Goal: Information Seeking & Learning: Learn about a topic

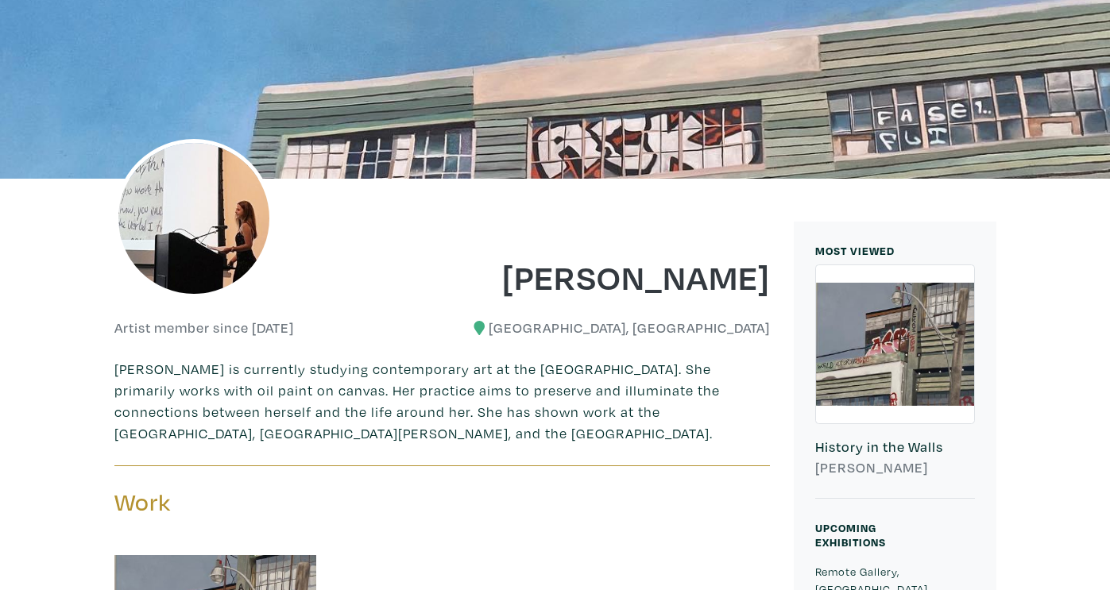
scroll to position [250, 0]
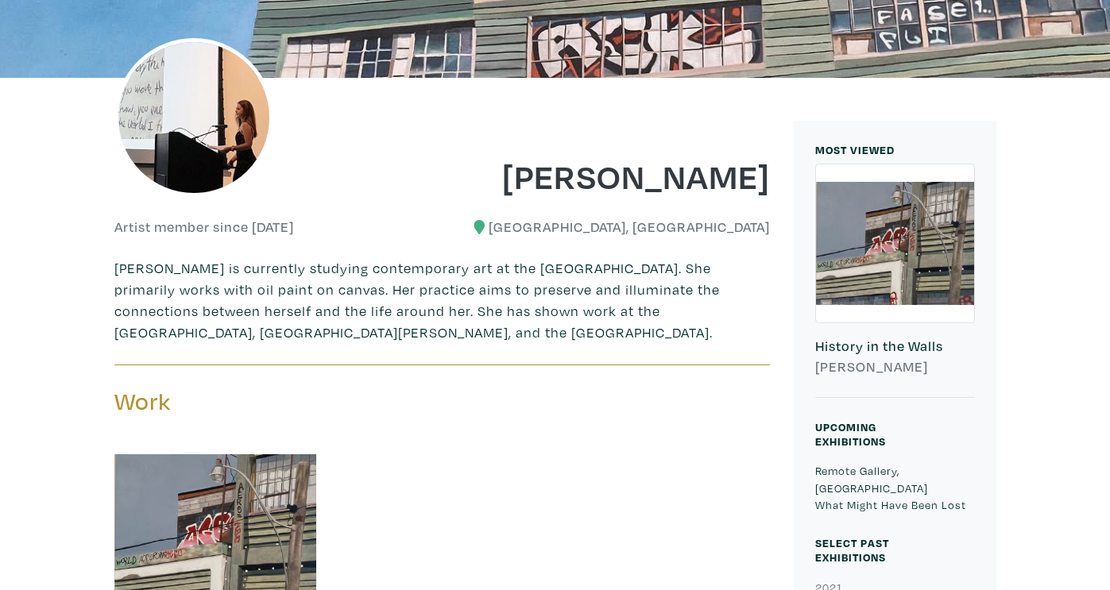
click at [685, 290] on p "Jane Forrest is currently studying contemporary art at the Etobicoke School of …" at bounding box center [441, 300] width 655 height 86
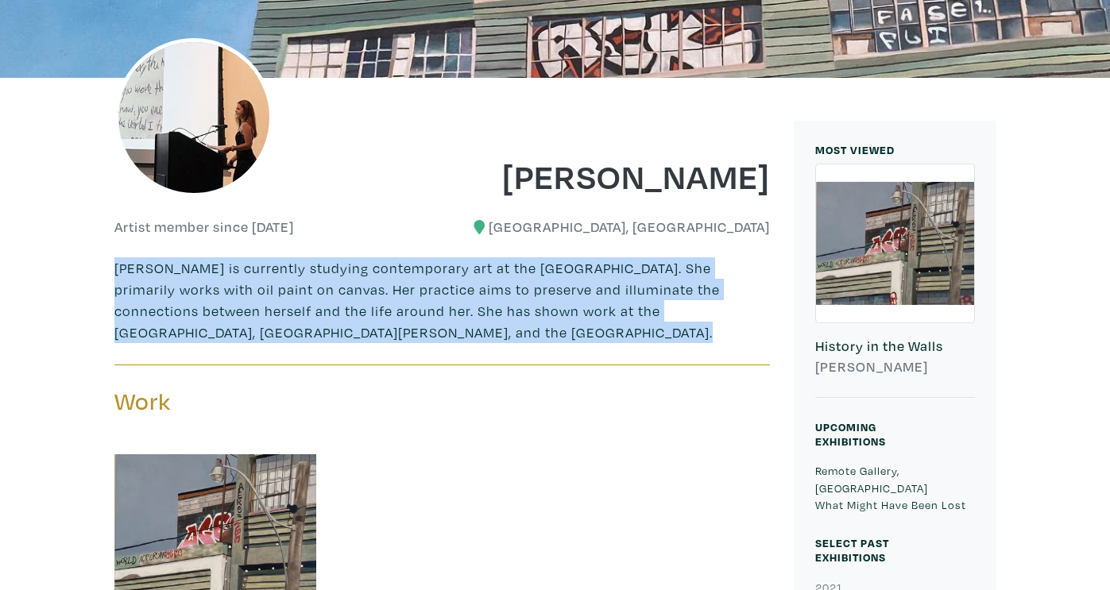
click at [685, 290] on p "Jane Forrest is currently studying contemporary art at the Etobicoke School of …" at bounding box center [441, 300] width 655 height 86
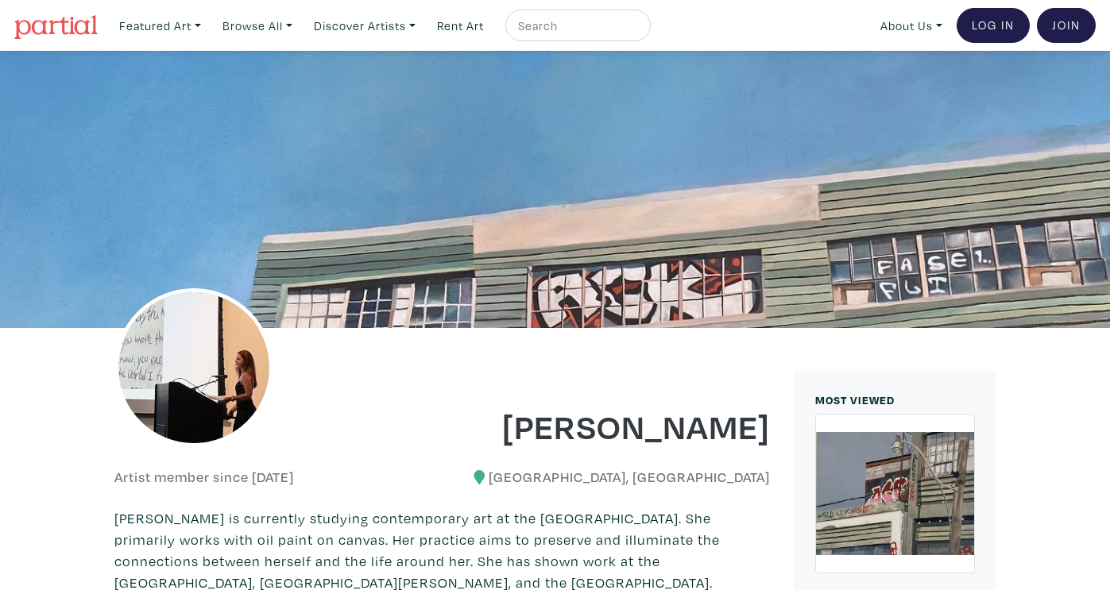
scroll to position [0, 0]
click at [64, 23] on img at bounding box center [55, 27] width 83 height 24
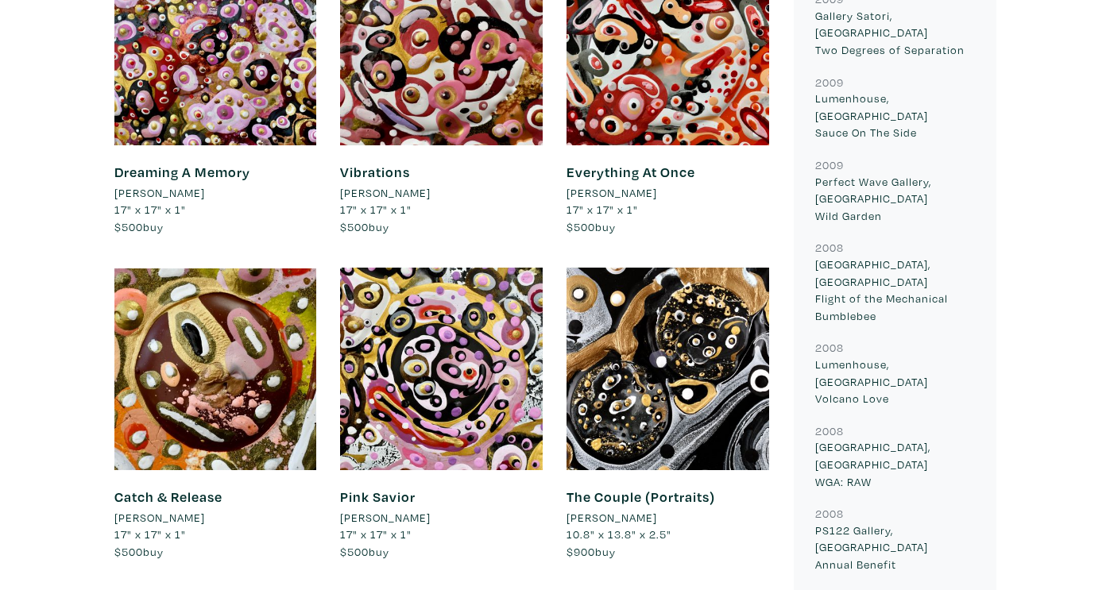
scroll to position [1401, 0]
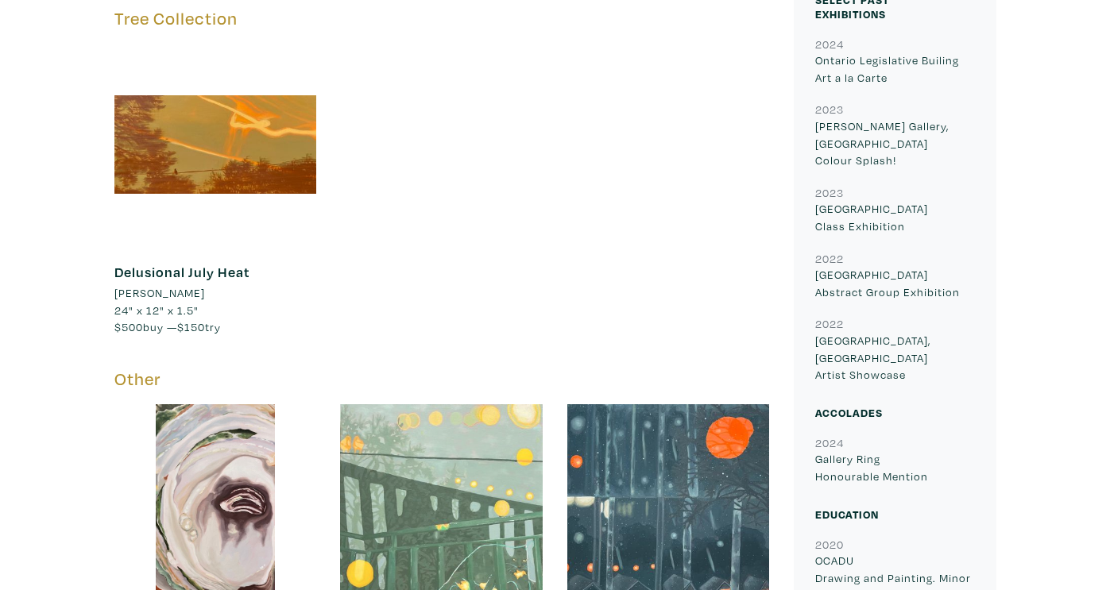
scroll to position [841, 0]
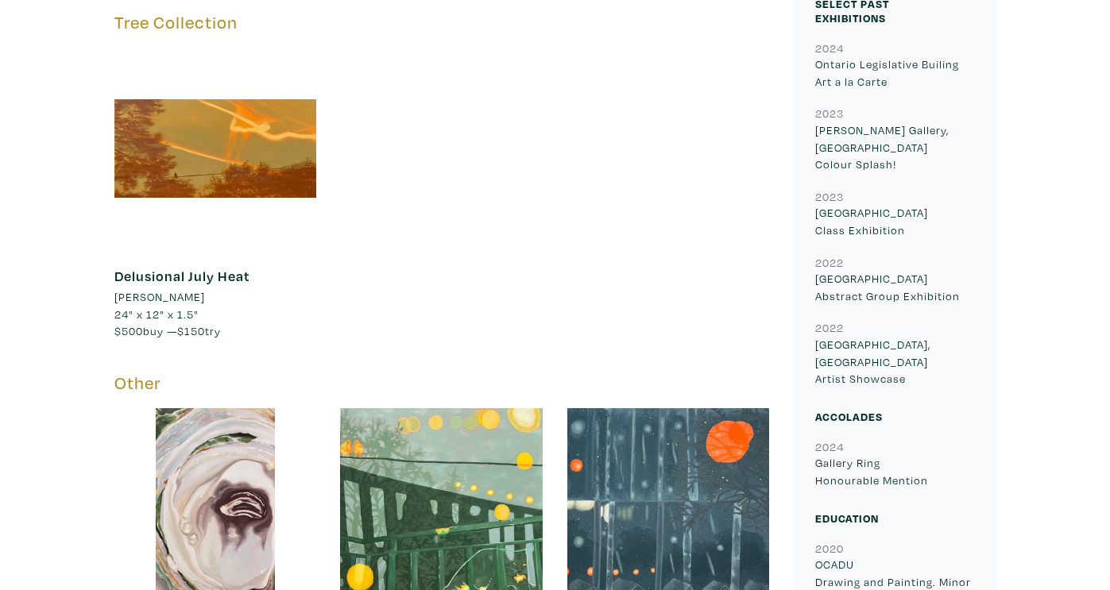
click at [191, 267] on link "Delusional July Heat" at bounding box center [181, 276] width 135 height 18
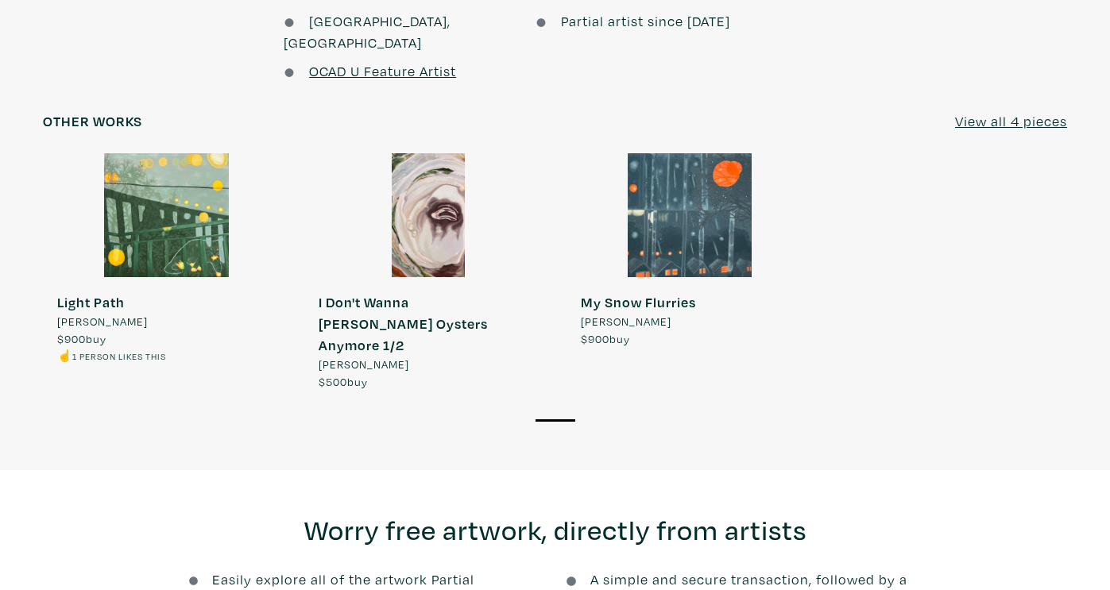
scroll to position [1370, 0]
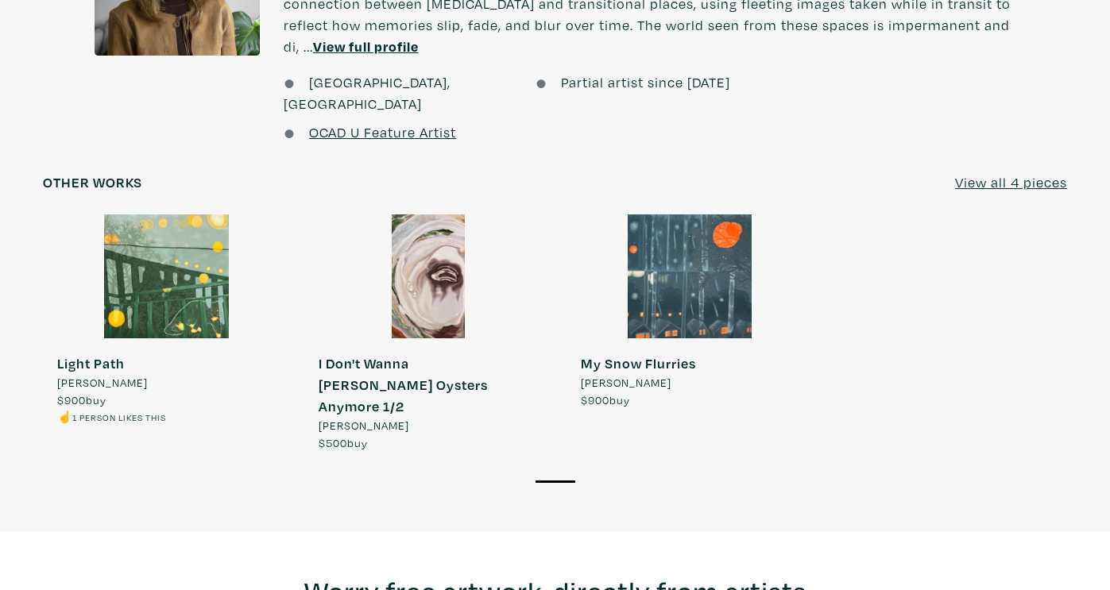
click at [434, 222] on div at bounding box center [427, 276] width 247 height 124
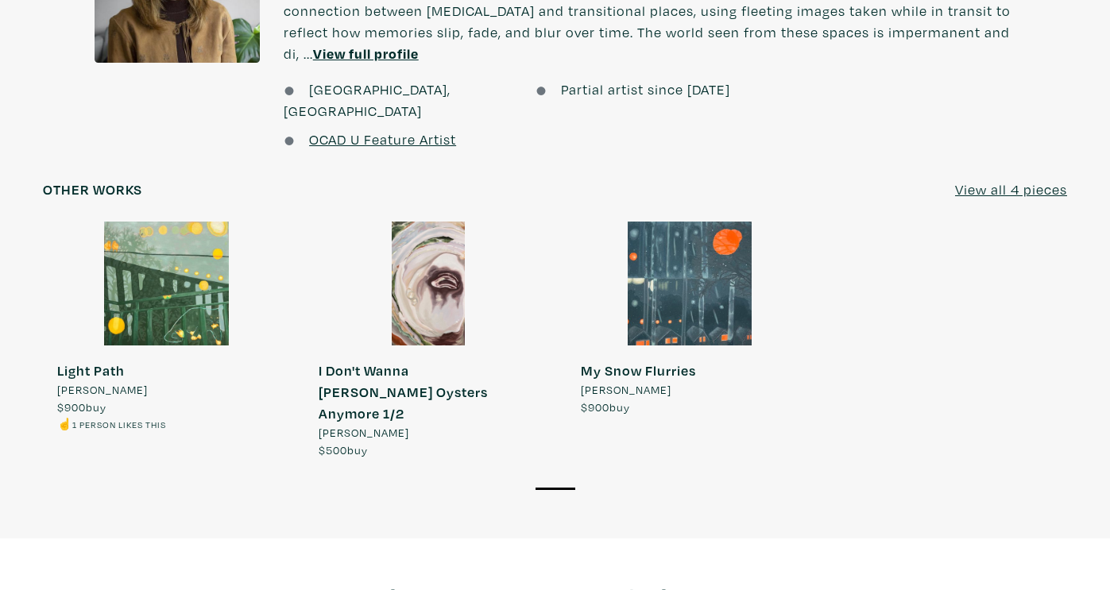
scroll to position [1419, 0]
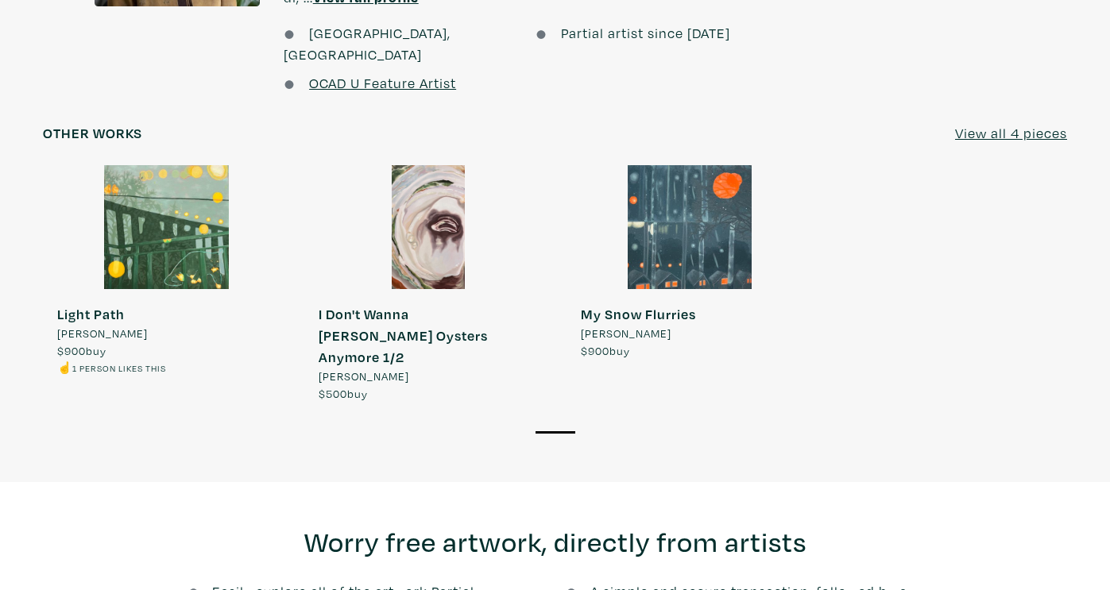
click at [218, 223] on div at bounding box center [166, 227] width 247 height 124
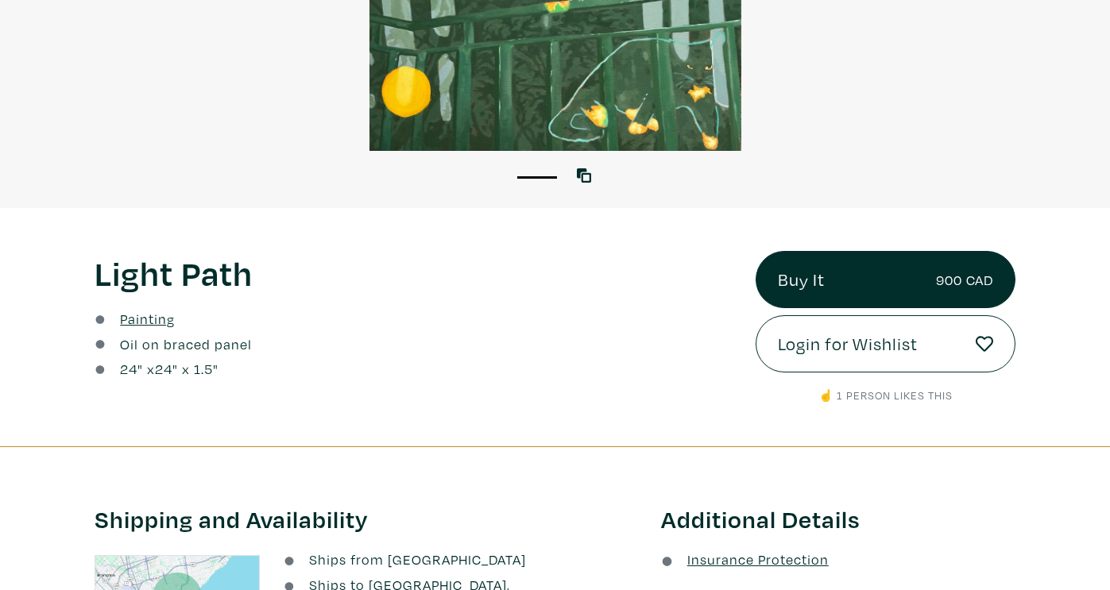
scroll to position [531, 0]
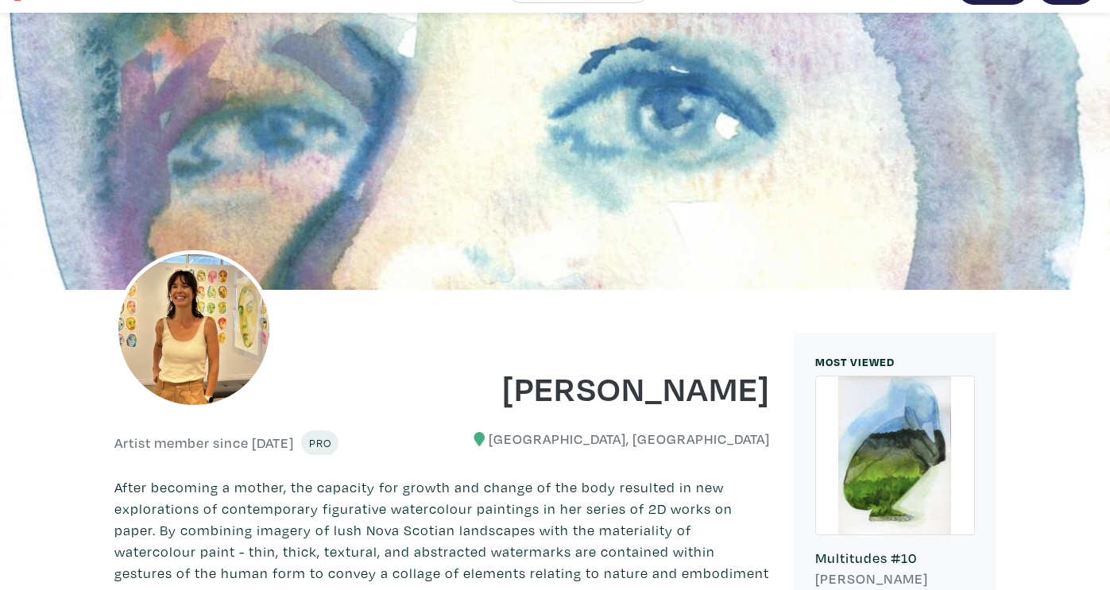
scroll to position [41, 0]
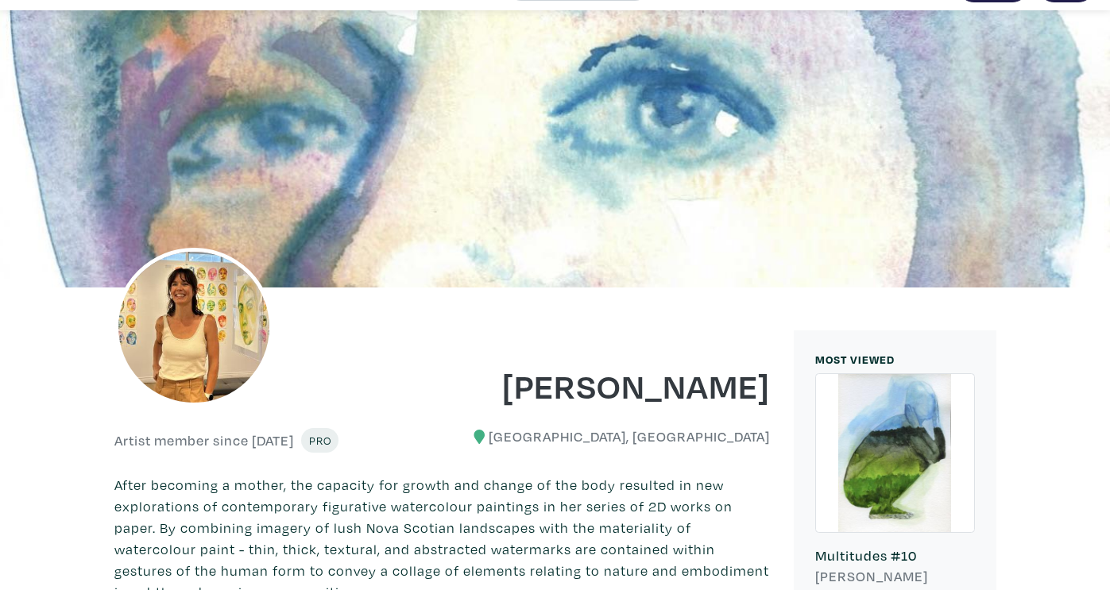
click at [924, 415] on div at bounding box center [895, 453] width 158 height 158
click at [318, 444] on span "Pro" at bounding box center [319, 440] width 23 height 15
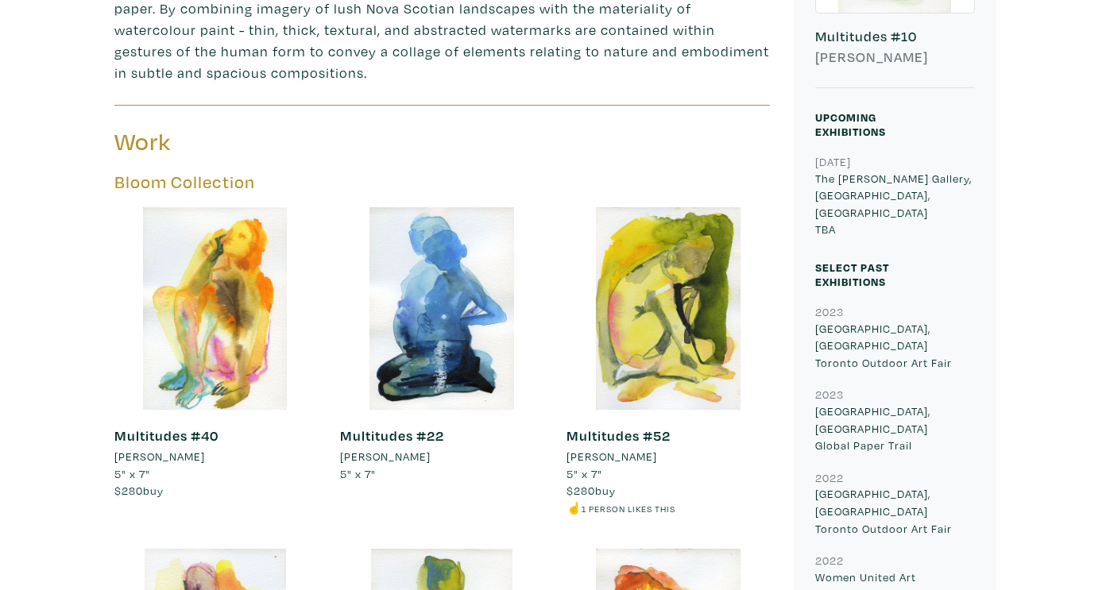
scroll to position [712, 0]
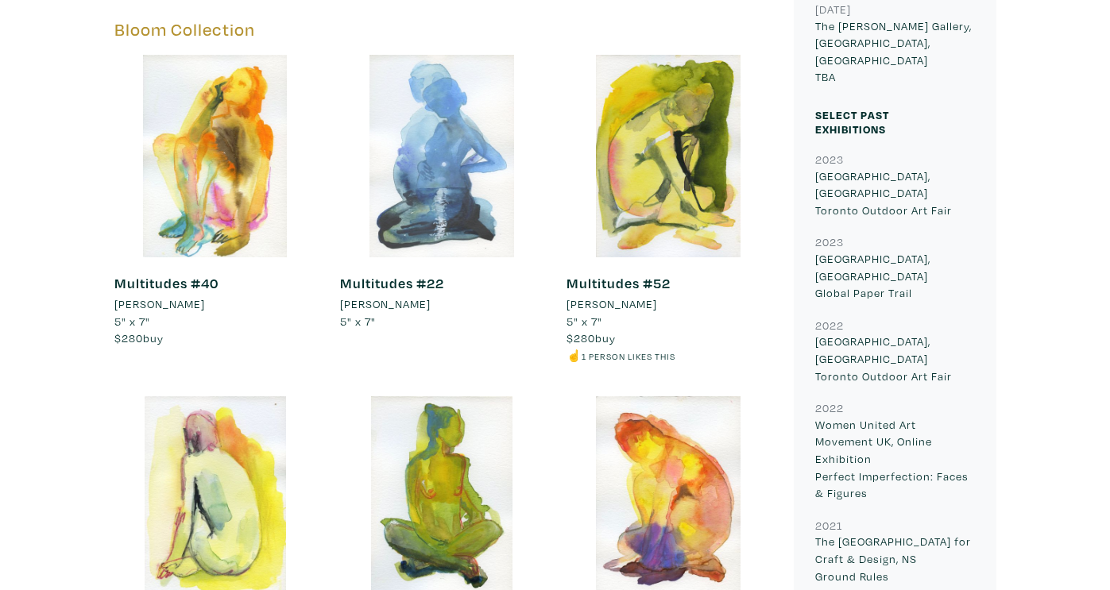
click at [438, 175] on div at bounding box center [441, 156] width 203 height 203
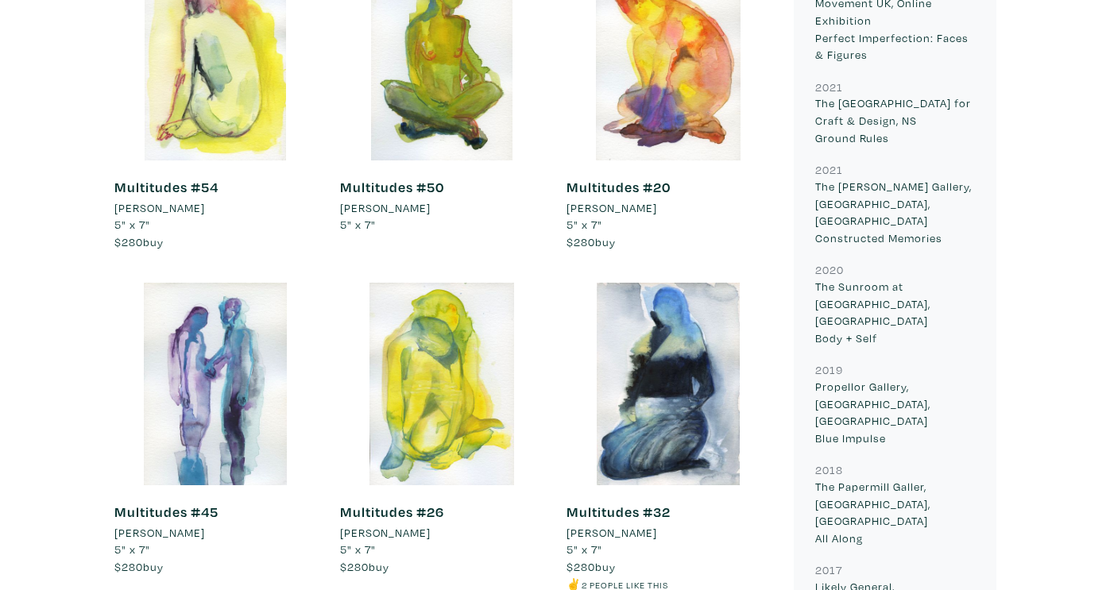
scroll to position [1152, 0]
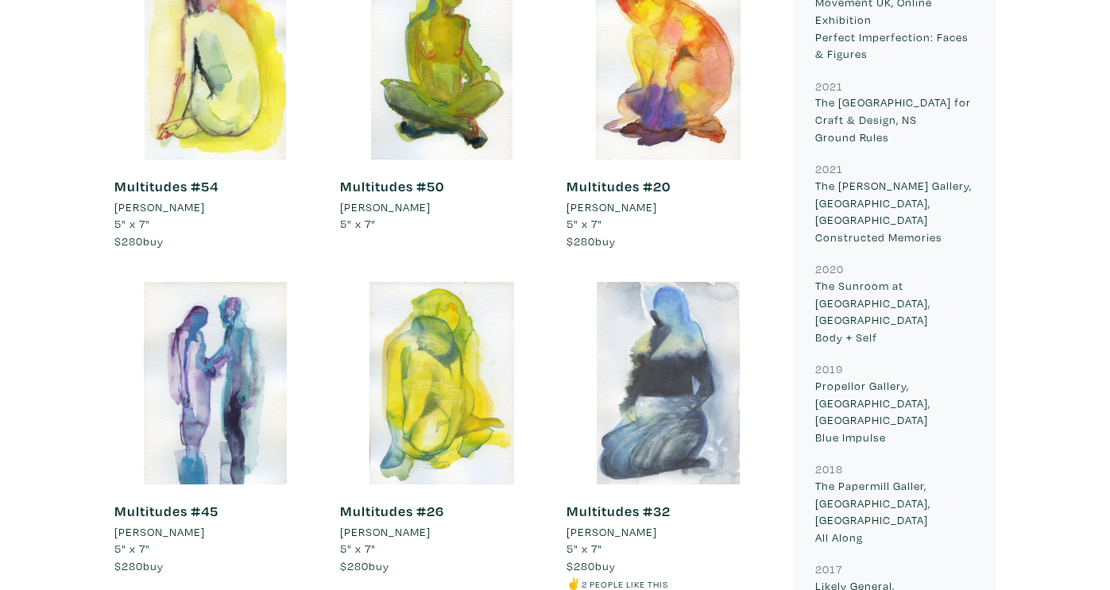
click at [647, 311] on div at bounding box center [667, 383] width 203 height 203
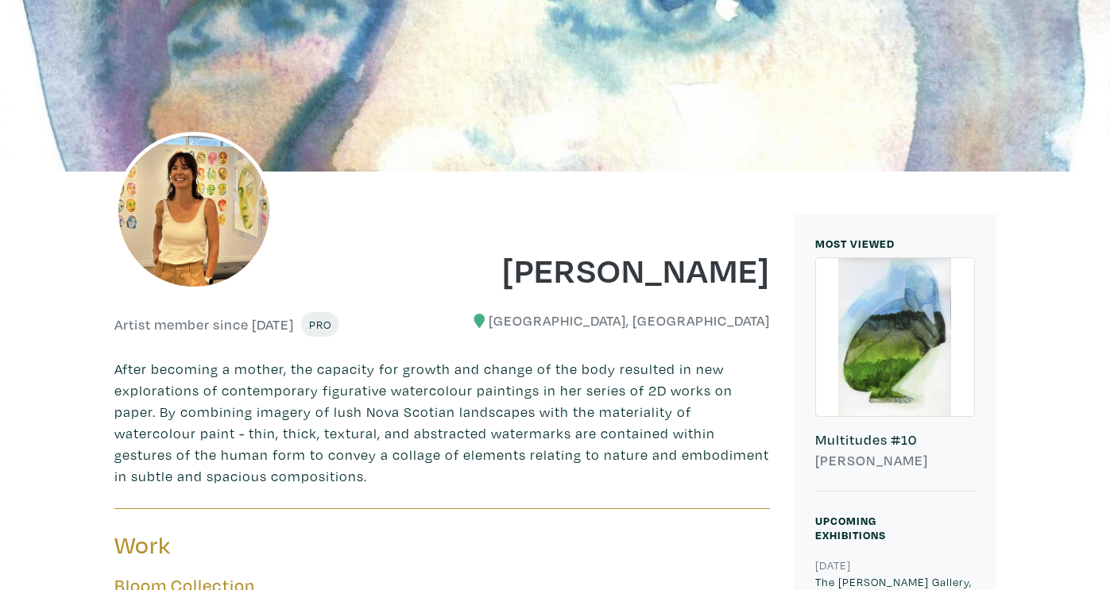
scroll to position [52, 0]
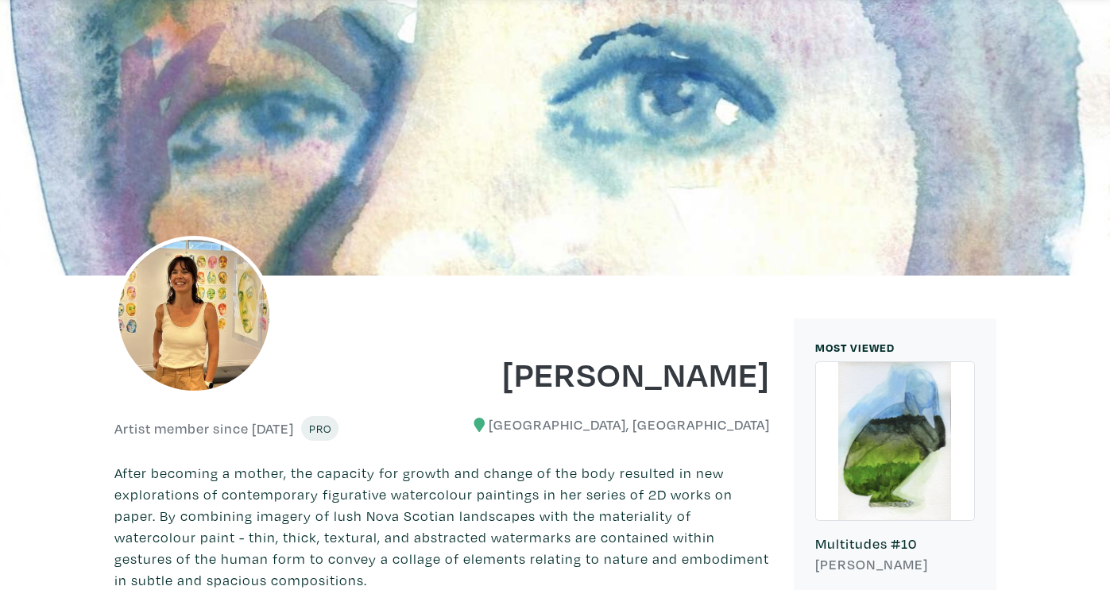
click at [318, 429] on span "Pro" at bounding box center [319, 428] width 23 height 15
click at [177, 281] on img at bounding box center [193, 315] width 159 height 159
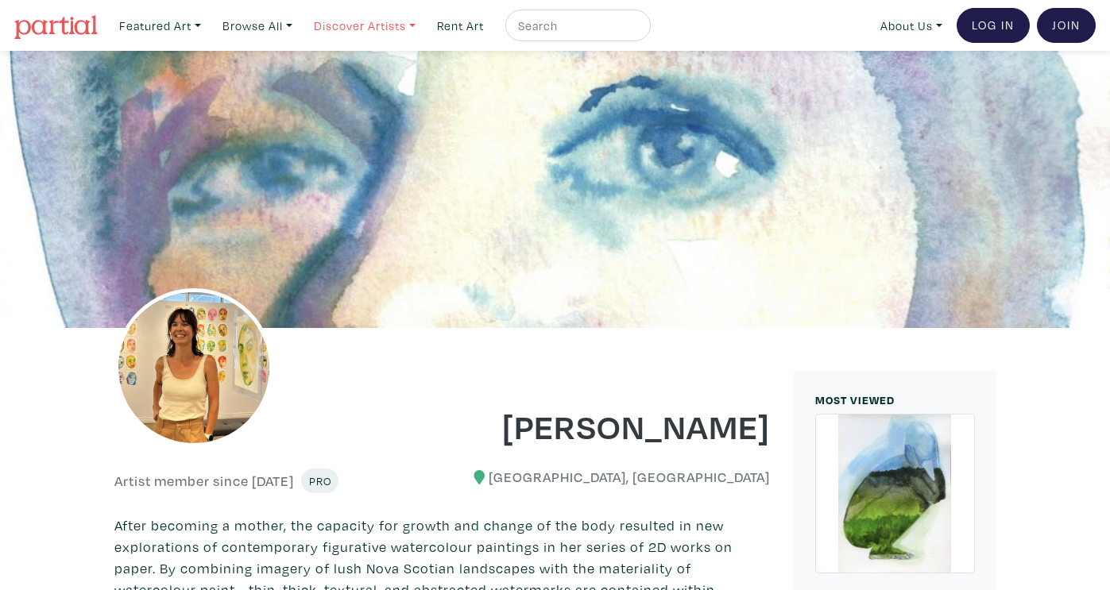
scroll to position [0, 0]
click at [355, 20] on link "Discover Artists" at bounding box center [365, 26] width 116 height 33
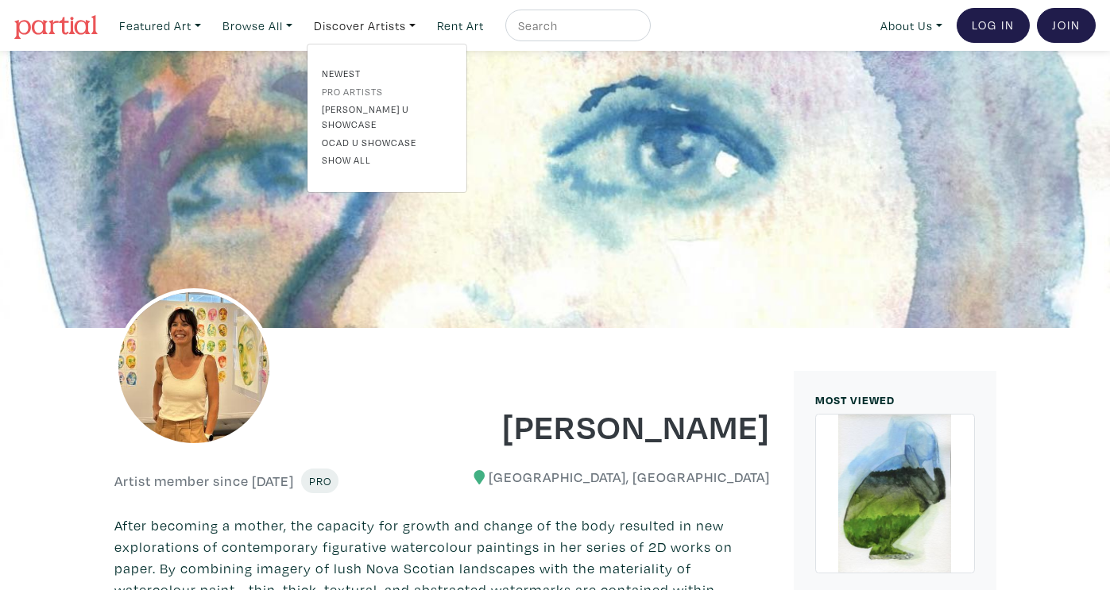
click at [360, 87] on link "Pro artists" at bounding box center [387, 91] width 130 height 14
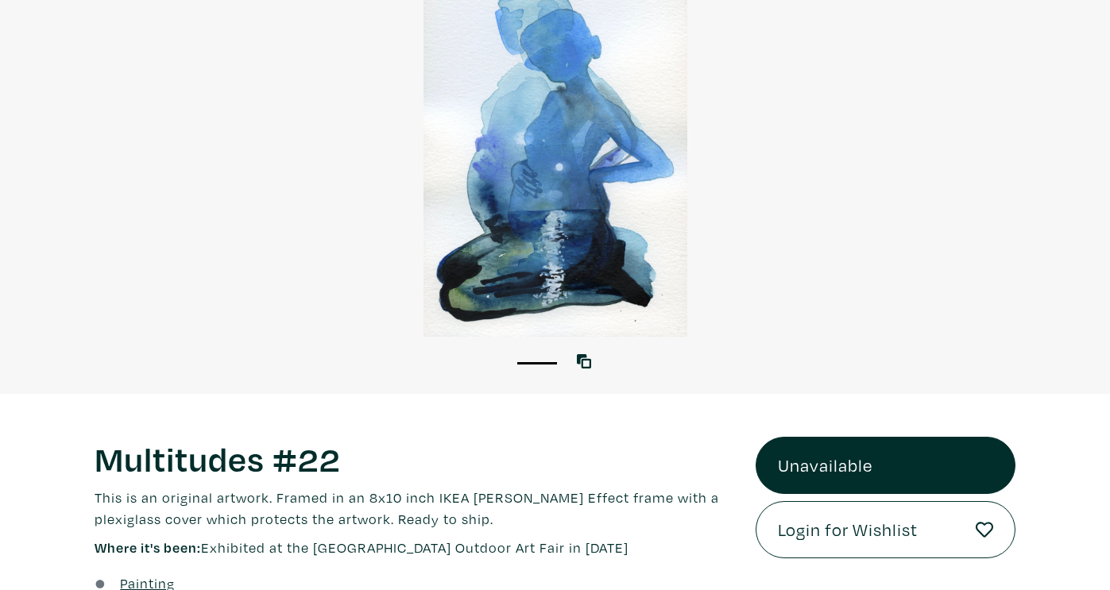
scroll to position [92, 0]
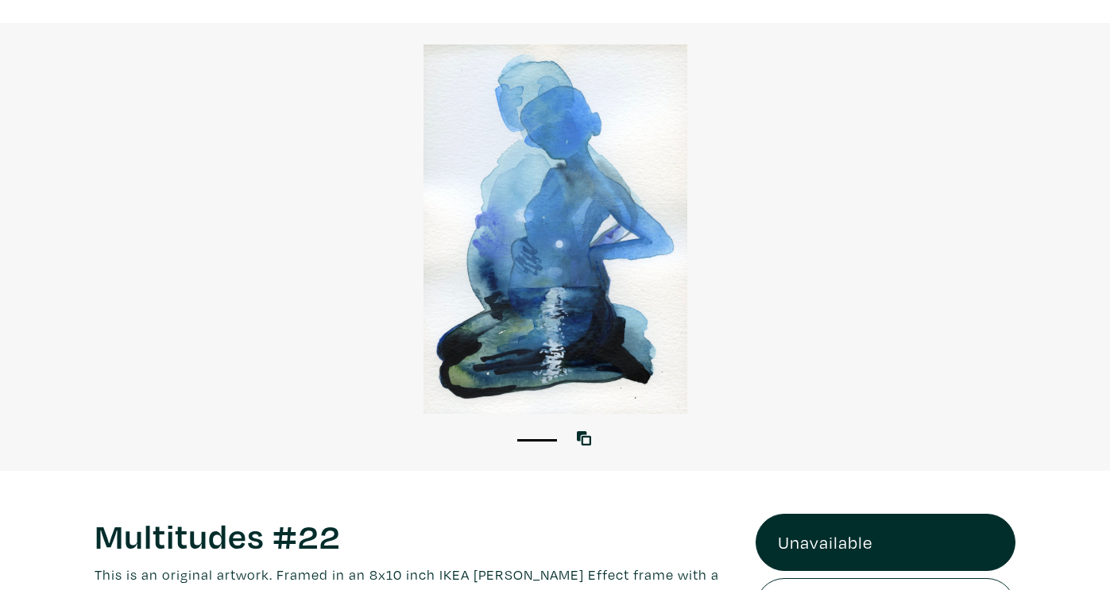
click at [664, 191] on div at bounding box center [555, 228] width 1110 height 369
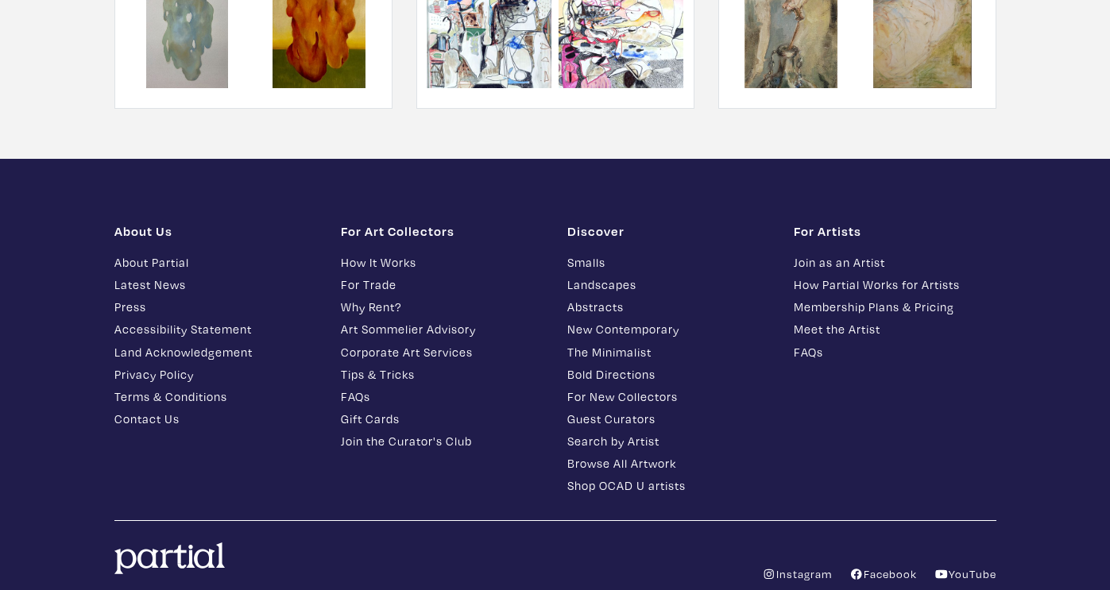
scroll to position [4615, 0]
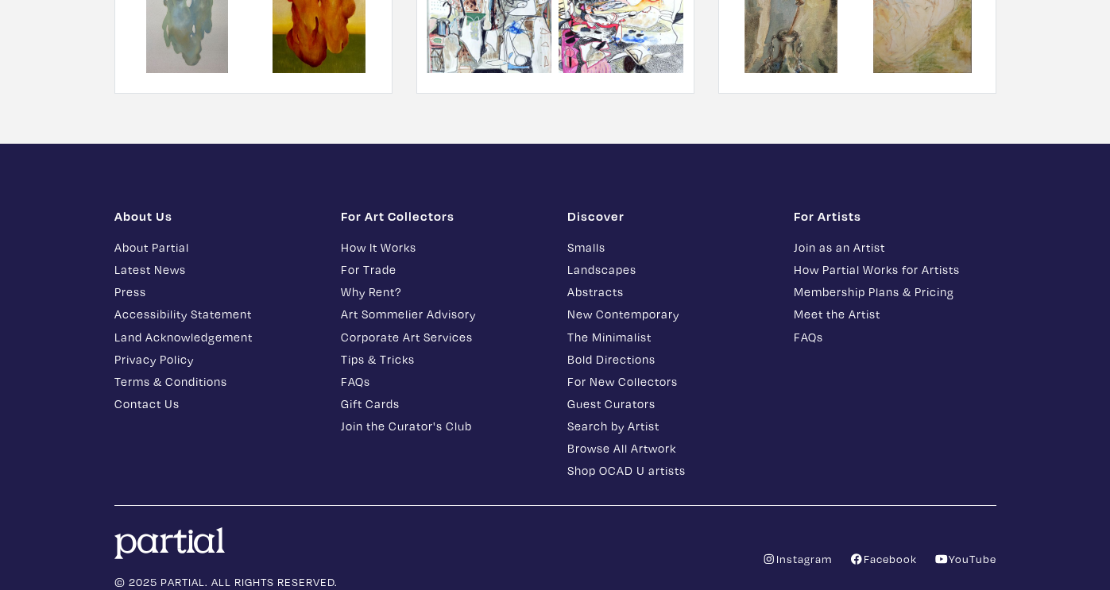
click at [423, 305] on link "Art Sommelier Advisory" at bounding box center [442, 314] width 203 height 18
click at [837, 261] on link "How Partial Works for Artists" at bounding box center [895, 270] width 203 height 18
click at [844, 283] on link "Membership Plans & Pricing" at bounding box center [895, 292] width 203 height 18
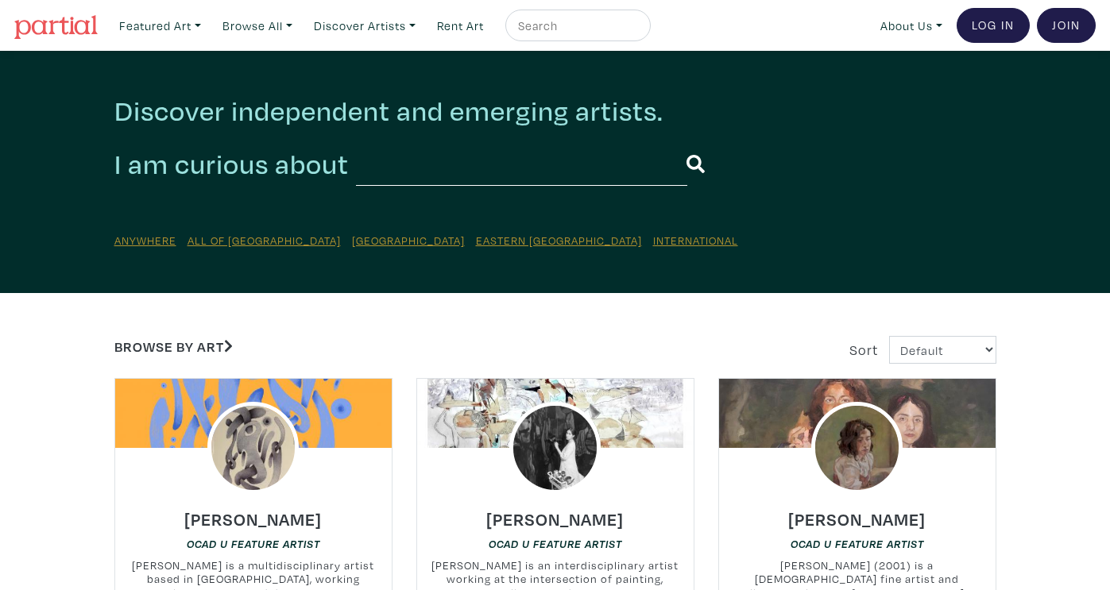
scroll to position [0, 0]
click at [133, 25] on link "Featured Art" at bounding box center [160, 26] width 96 height 33
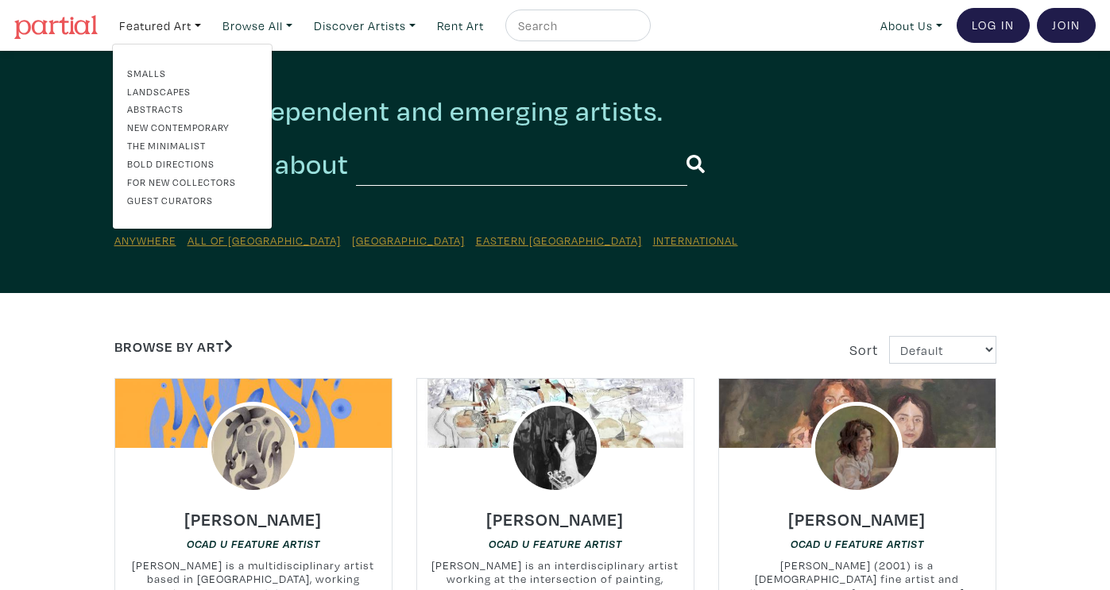
click at [178, 141] on link "The Minimalist" at bounding box center [192, 145] width 130 height 14
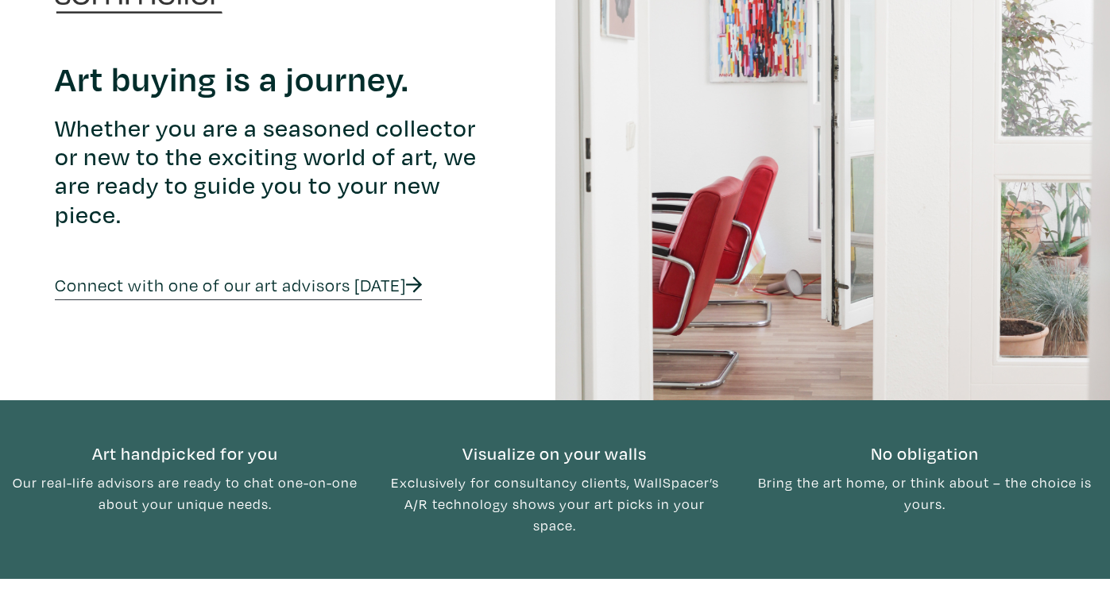
scroll to position [195, 0]
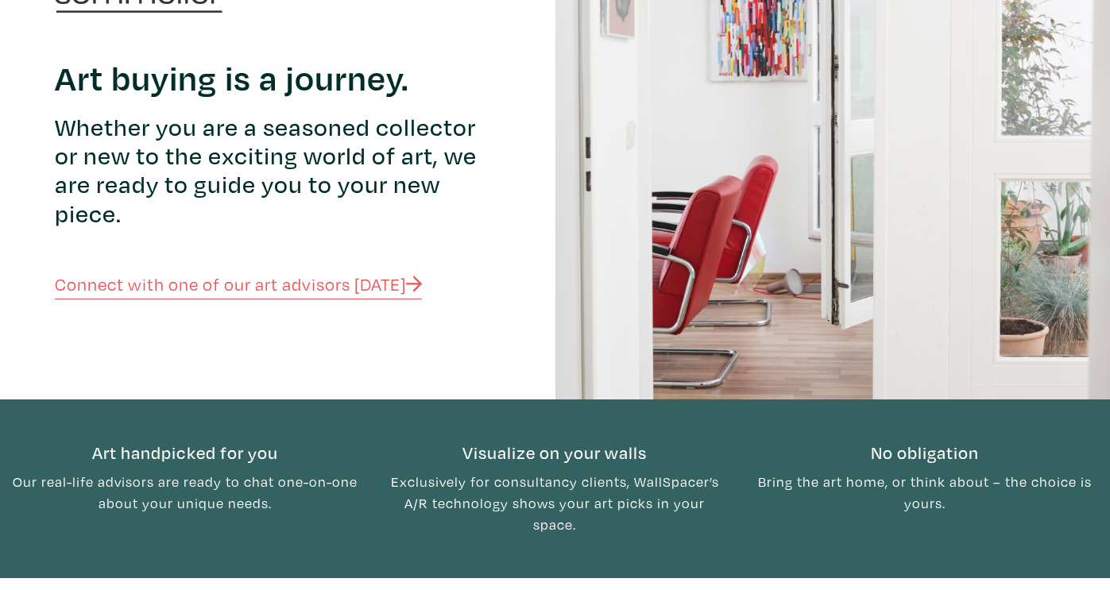
click at [399, 280] on link "Connect with one of our art advisors today" at bounding box center [238, 286] width 367 height 28
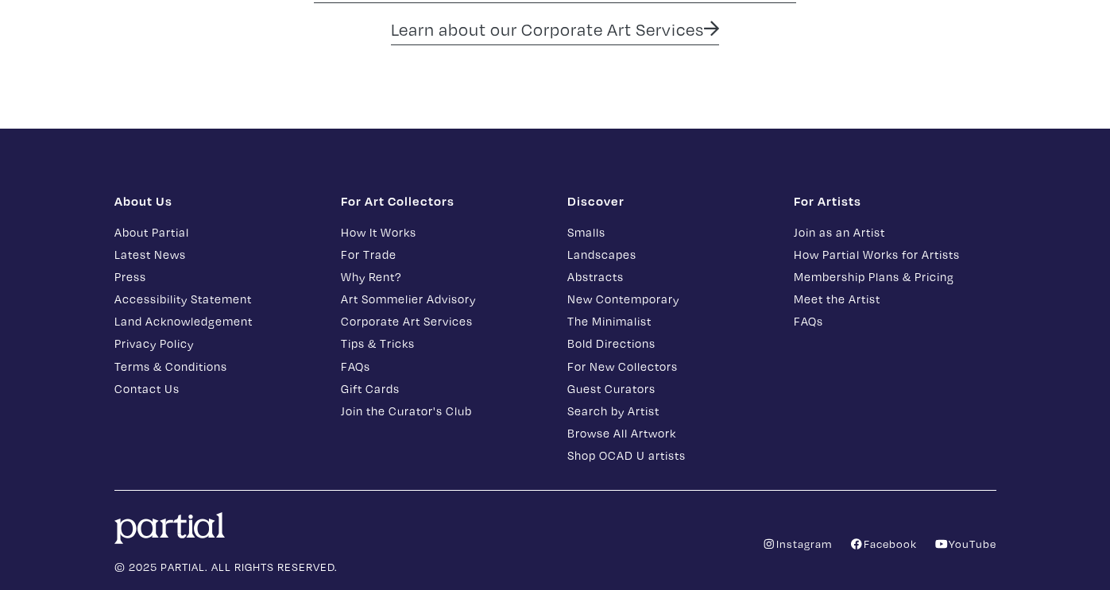
scroll to position [2656, 0]
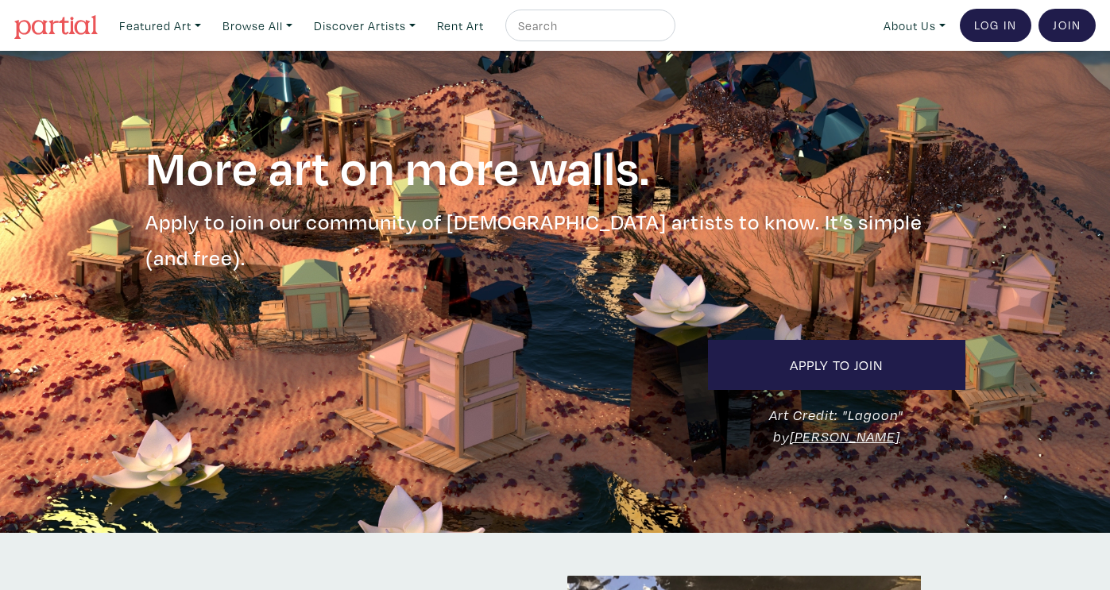
click at [554, 23] on input "text" at bounding box center [588, 26] width 144 height 20
type input "Lauren pirie"
click at [663, 30] on button "submit" at bounding box center [663, 30] width 0 height 0
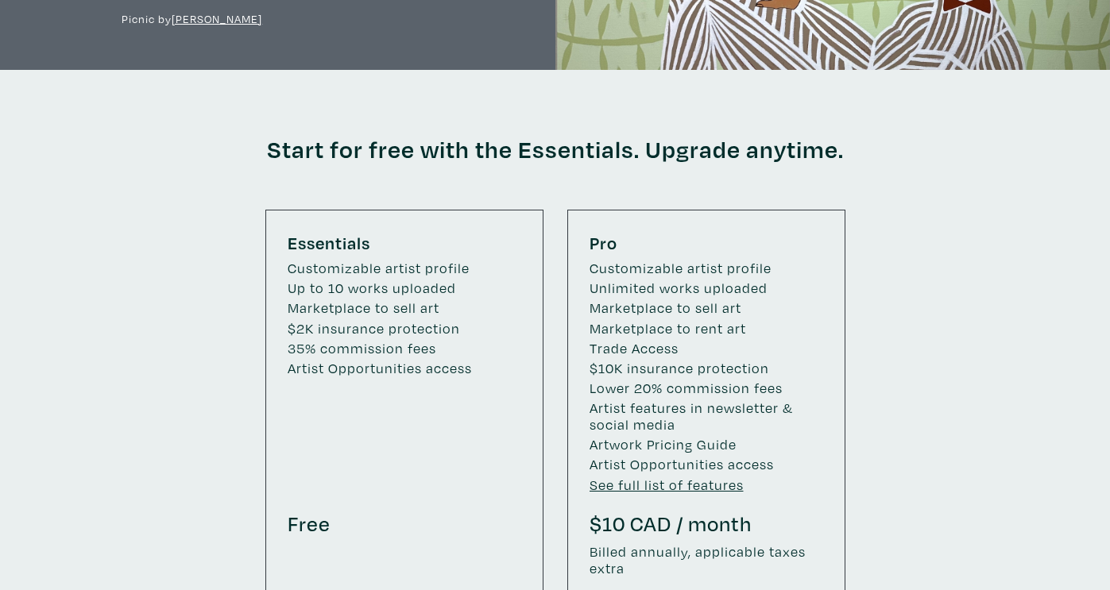
scroll to position [2357, 0]
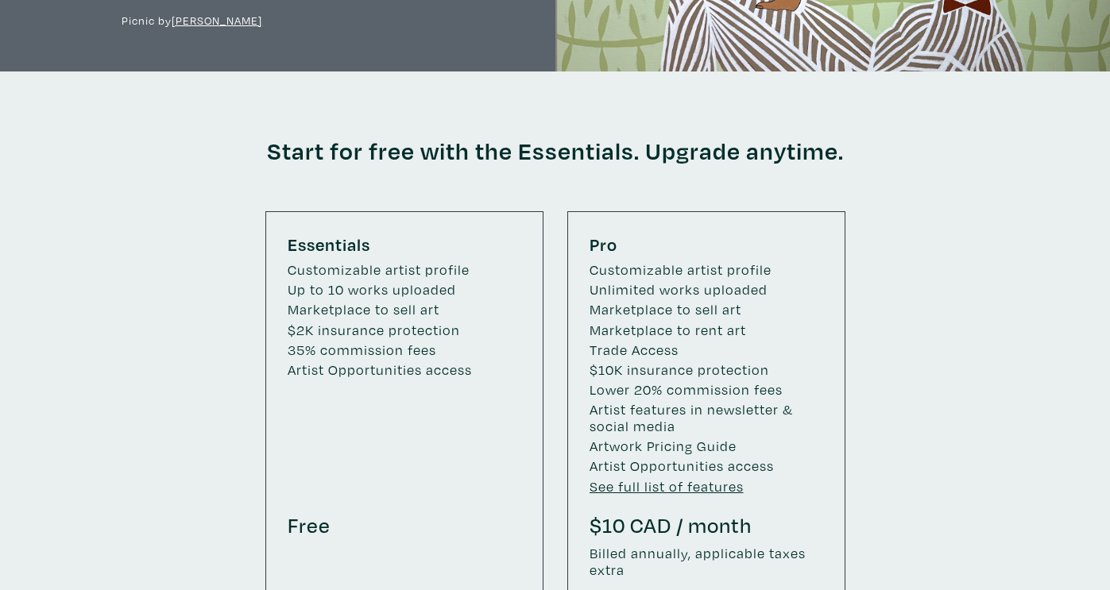
click at [683, 262] on small "Customizable artist profile" at bounding box center [706, 270] width 234 height 17
click at [710, 362] on small "$10K insurance protection" at bounding box center [706, 370] width 234 height 17
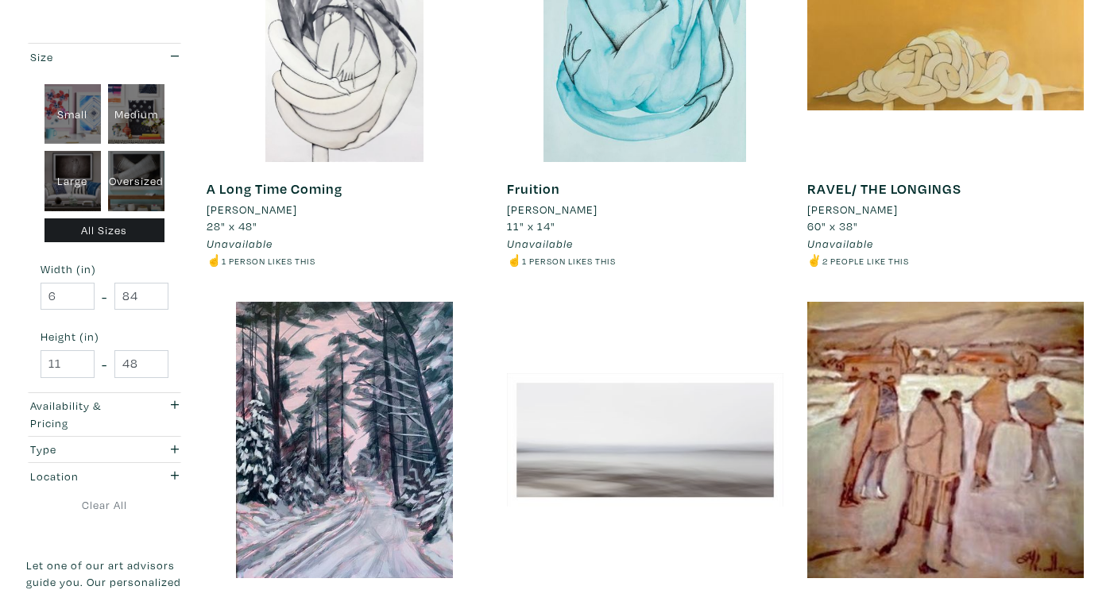
scroll to position [573, 0]
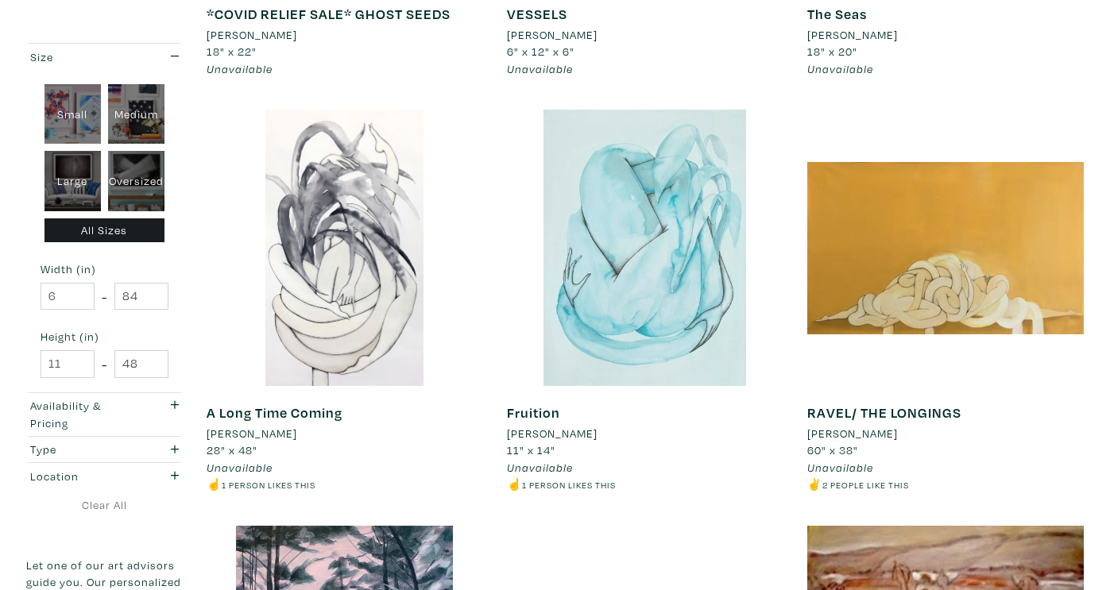
click at [651, 174] on div at bounding box center [645, 248] width 276 height 276
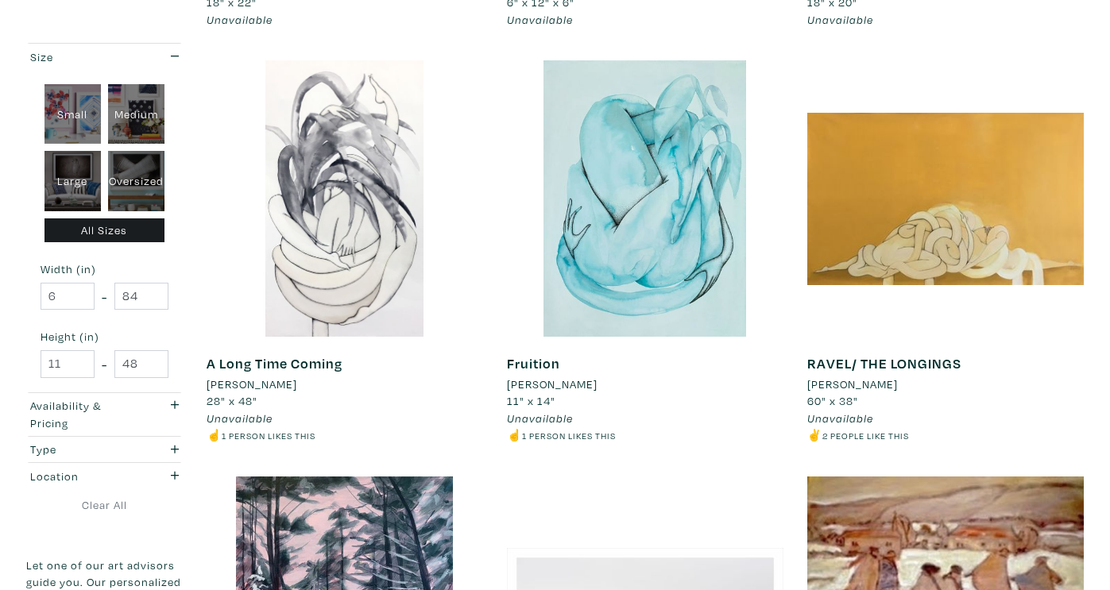
scroll to position [625, 0]
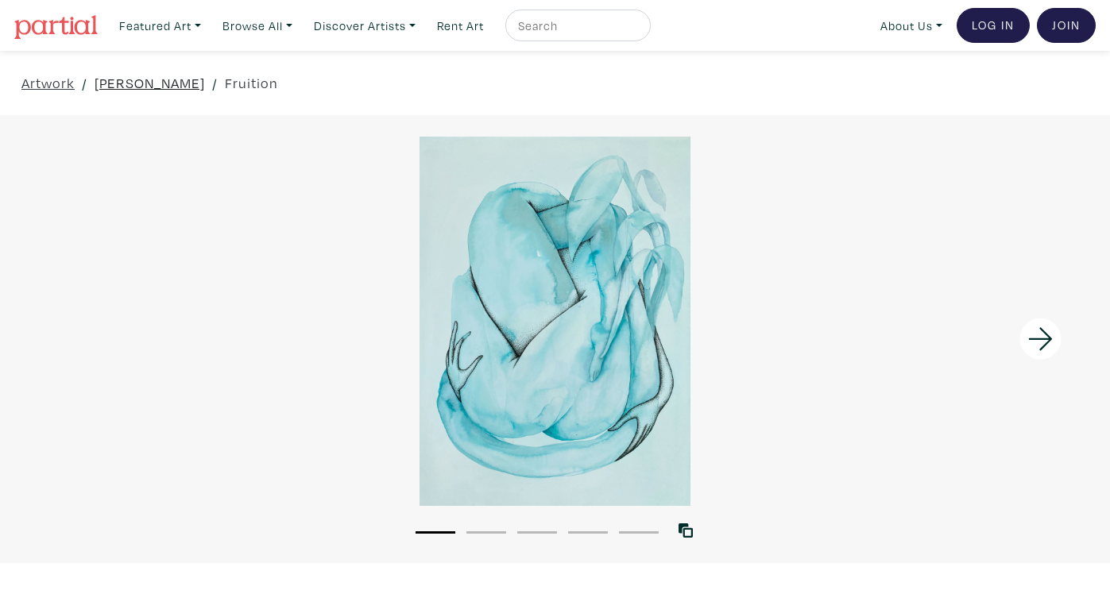
click at [141, 80] on link "Lauren Pirie" at bounding box center [150, 82] width 110 height 21
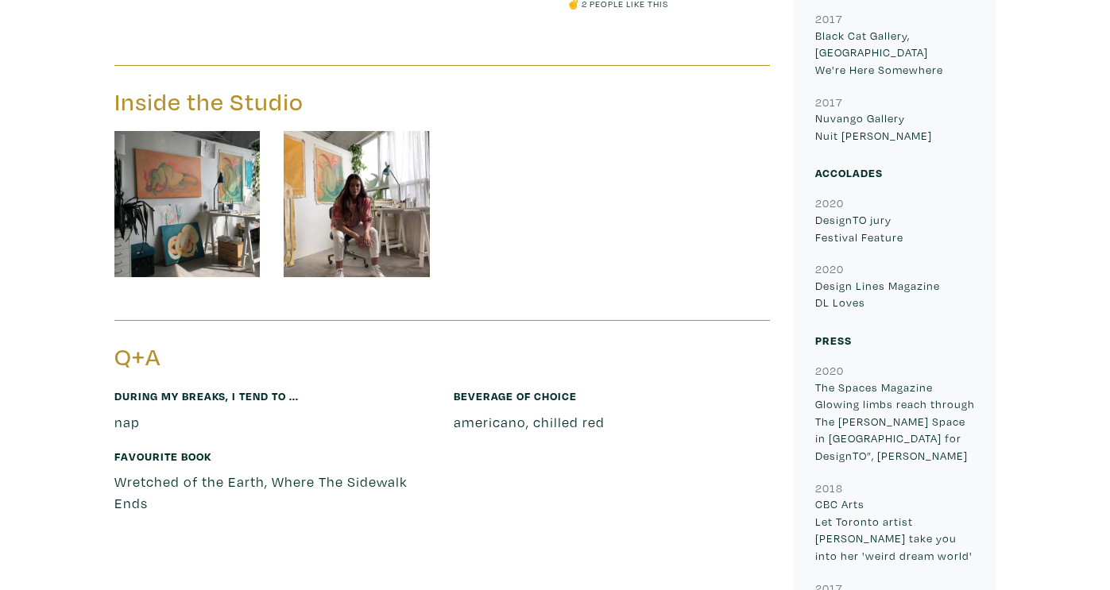
scroll to position [1557, 0]
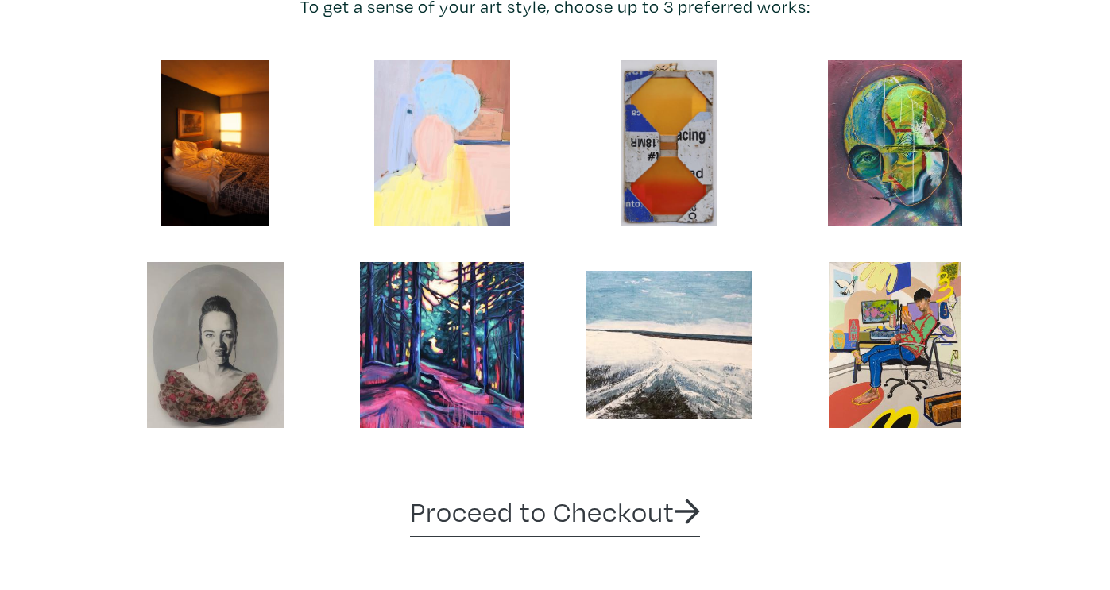
scroll to position [894, 0]
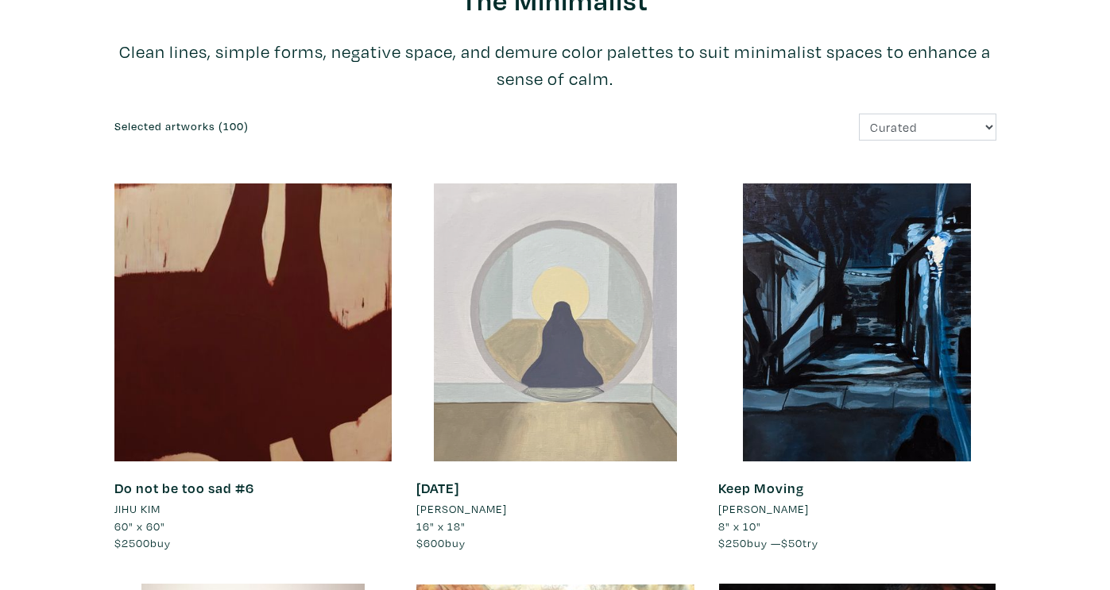
scroll to position [117, 0]
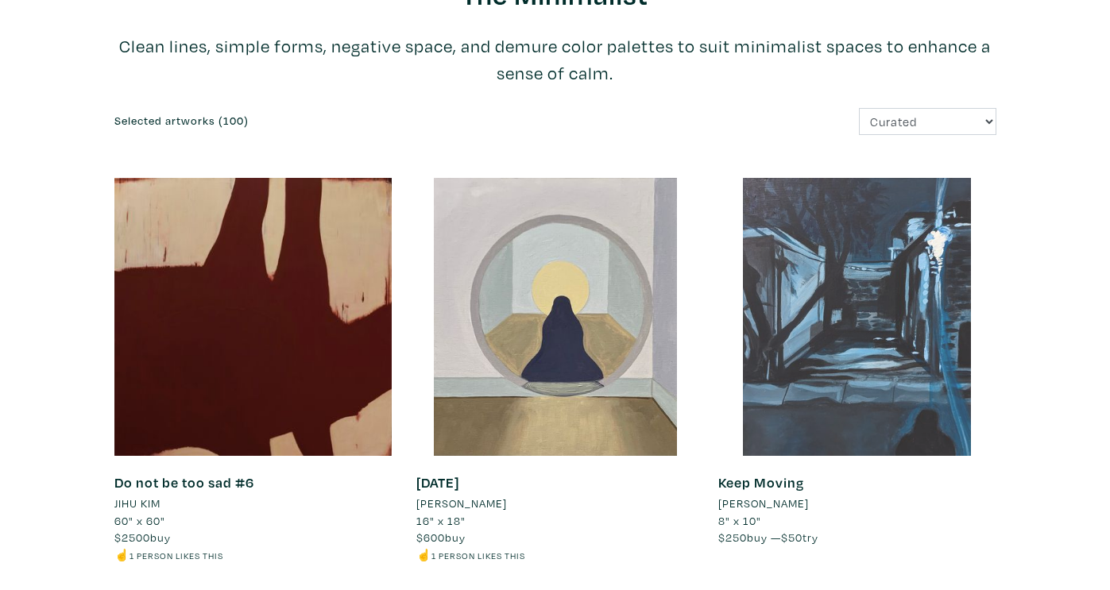
click at [828, 324] on div at bounding box center [857, 317] width 278 height 278
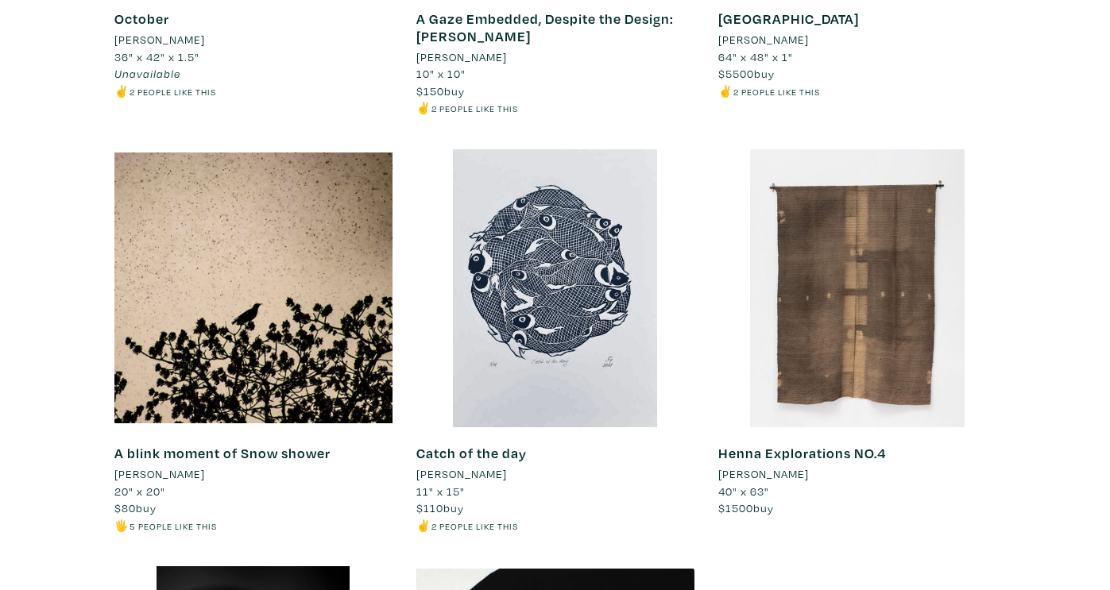
scroll to position [10582, 0]
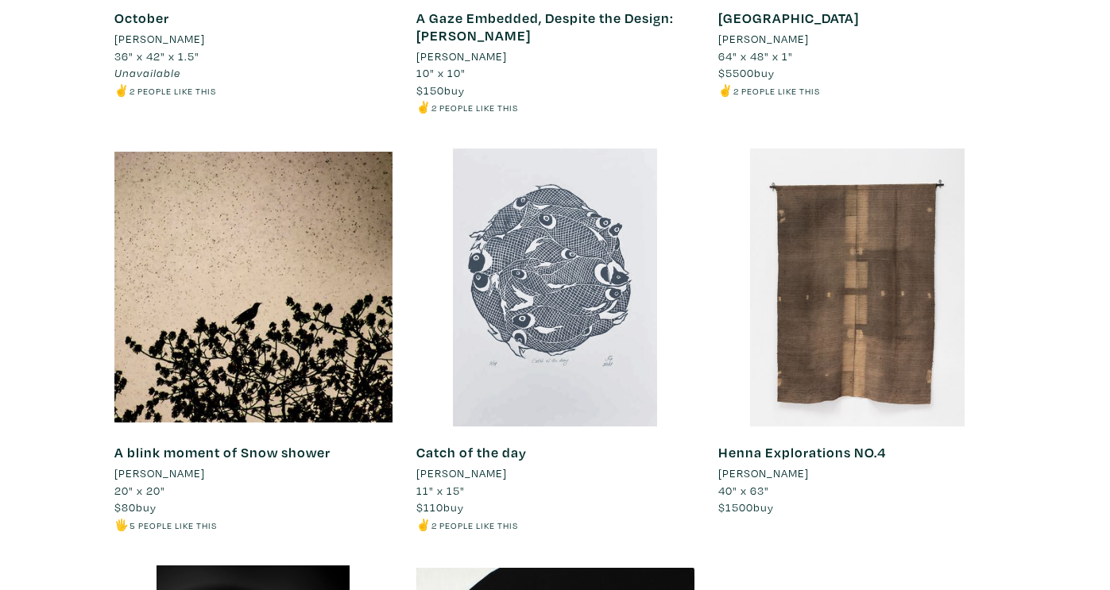
drag, startPoint x: 693, startPoint y: 371, endPoint x: 662, endPoint y: 177, distance: 196.1
click at [662, 177] on div "Catch of the day [PERSON_NAME] 11" x 15" $110 buy ✌️ 2 people like this #fish #…" at bounding box center [555, 351] width 278 height 404
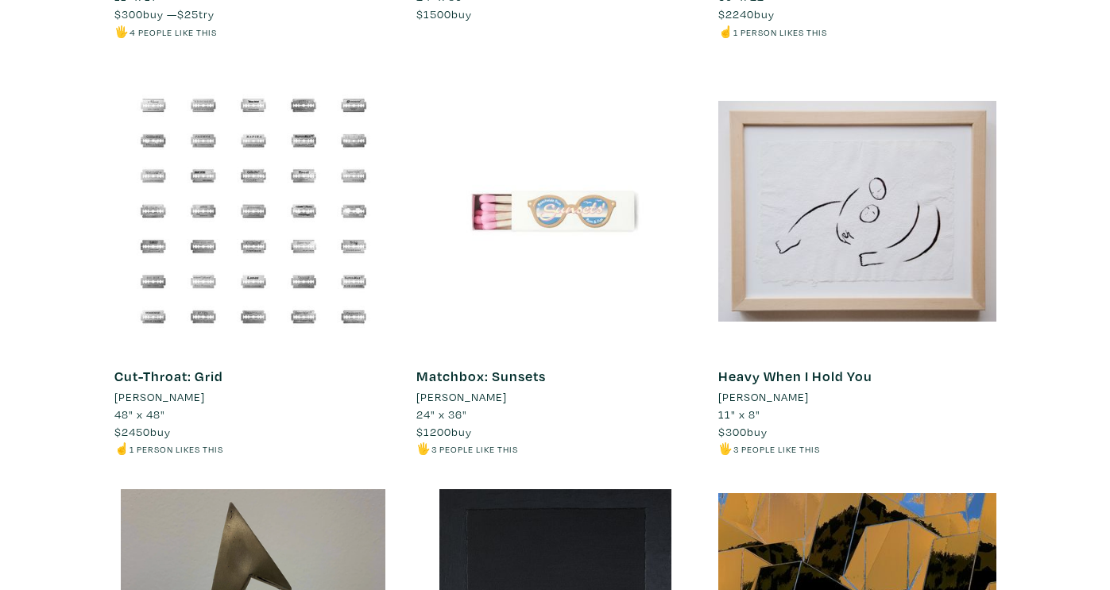
scroll to position [13579, 0]
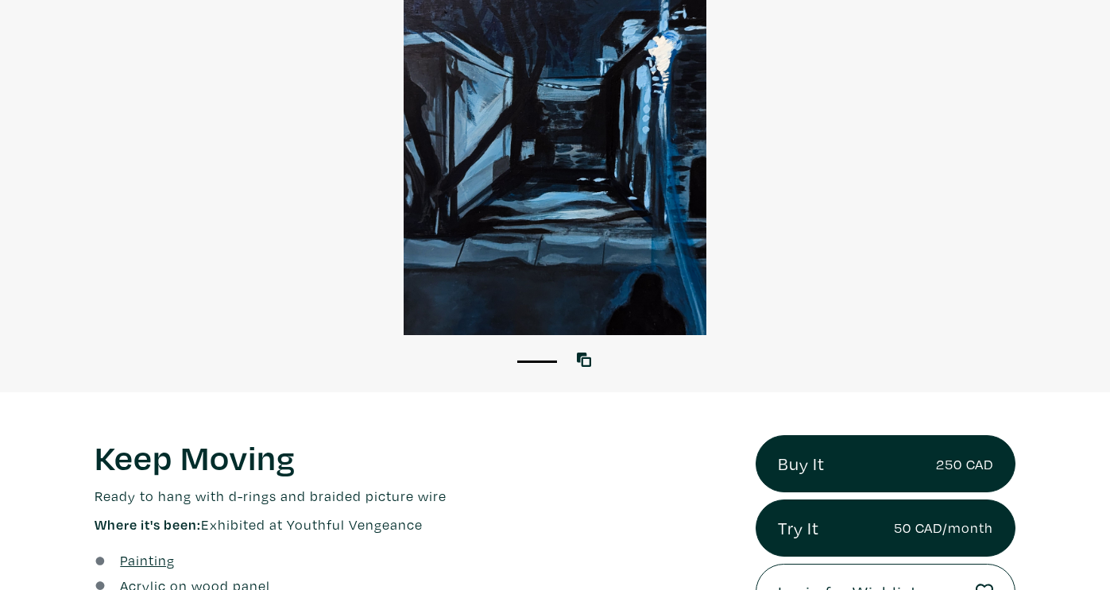
scroll to position [381, 0]
